Goal: Find specific page/section: Find specific page/section

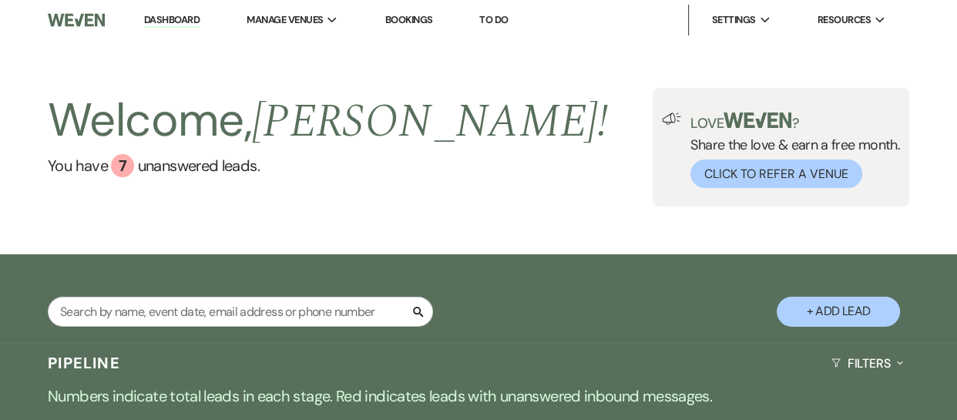
click at [152, 310] on input "text" at bounding box center [240, 312] width 385 height 30
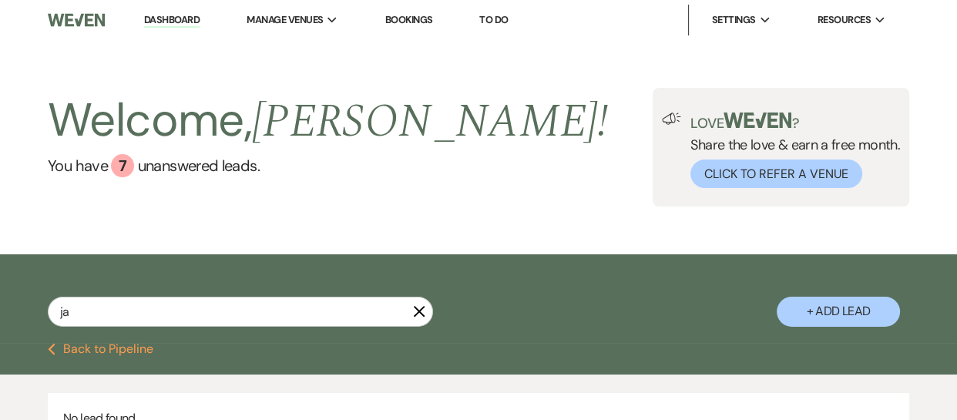
type input "j"
type input "jal"
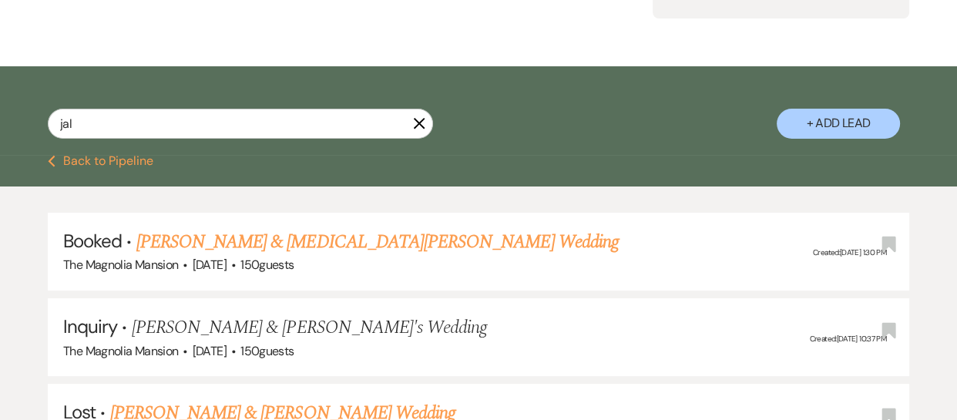
scroll to position [193, 0]
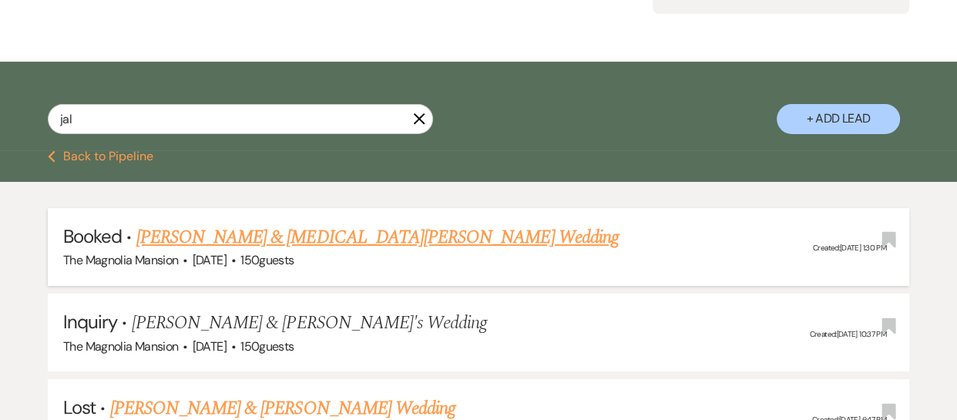
click at [274, 242] on link "[PERSON_NAME] & [MEDICAL_DATA][PERSON_NAME] Wedding" at bounding box center [377, 237] width 482 height 28
